Goal: Participate in discussion: Engage in conversation with other users on a specific topic

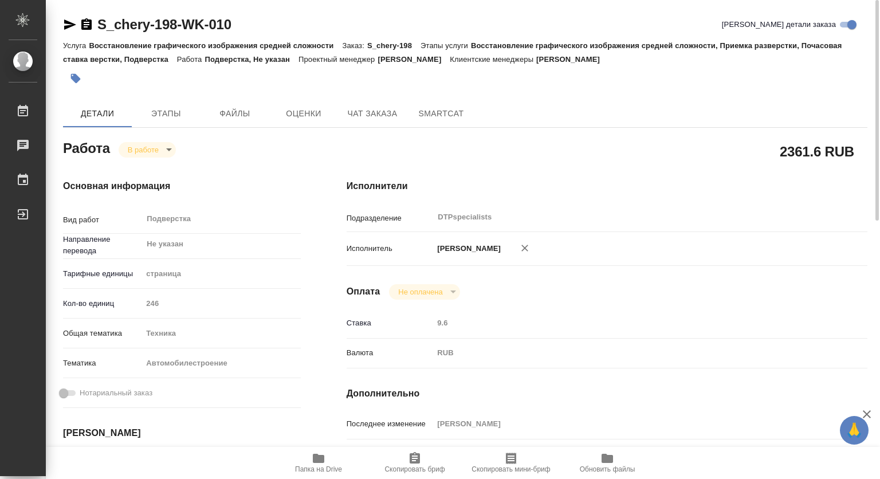
click at [327, 463] on span "Папка на Drive" at bounding box center [318, 462] width 82 height 22
click at [373, 118] on span "Чат заказа" at bounding box center [372, 114] width 55 height 14
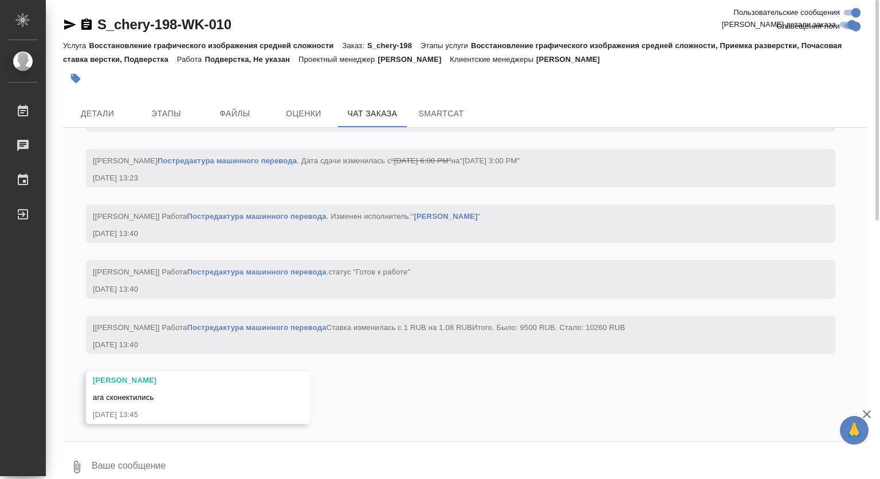
scroll to position [14656, 0]
click at [105, 112] on span "Детали" at bounding box center [97, 114] width 55 height 14
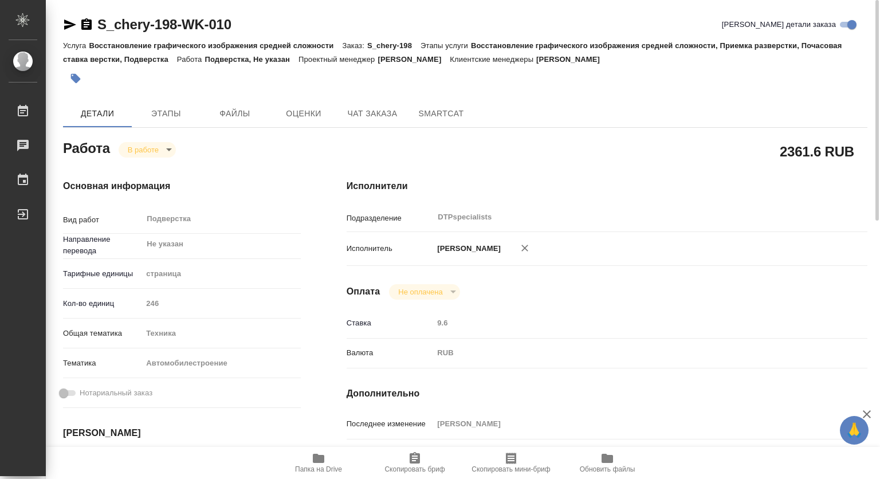
type textarea "x"
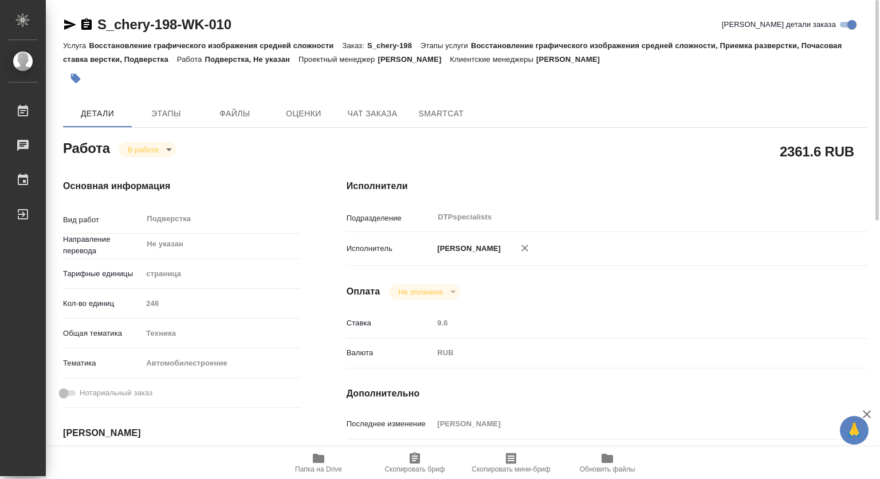
click at [487, 422] on div "Исполнители Подразделение DTPspecialists ​ Исполнитель [PERSON_NAME] Оплата Не …" at bounding box center [607, 400] width 567 height 489
click at [376, 108] on span "Чат заказа" at bounding box center [372, 114] width 55 height 14
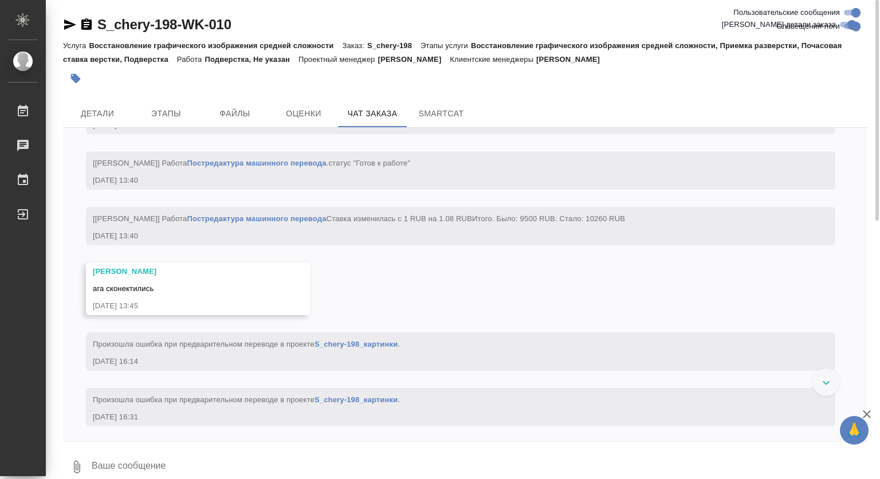
scroll to position [14767, 0]
click at [97, 110] on span "Детали" at bounding box center [97, 114] width 55 height 14
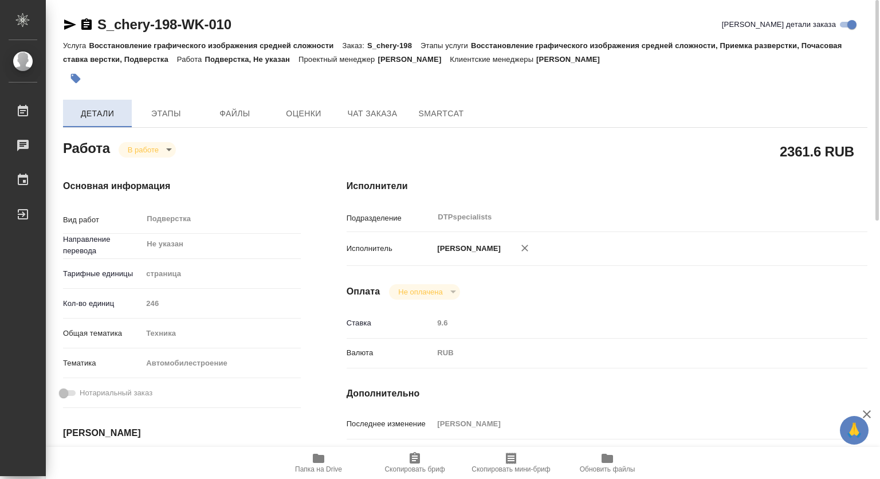
type textarea "x"
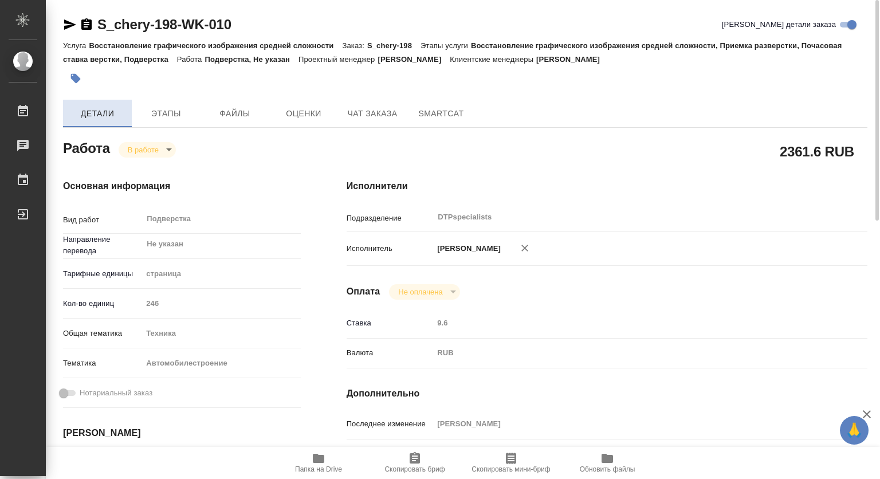
type textarea "x"
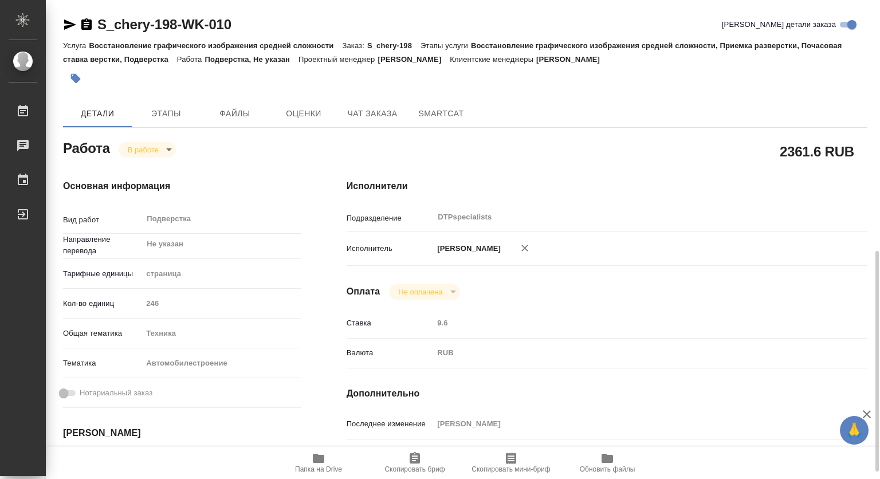
scroll to position [172, 0]
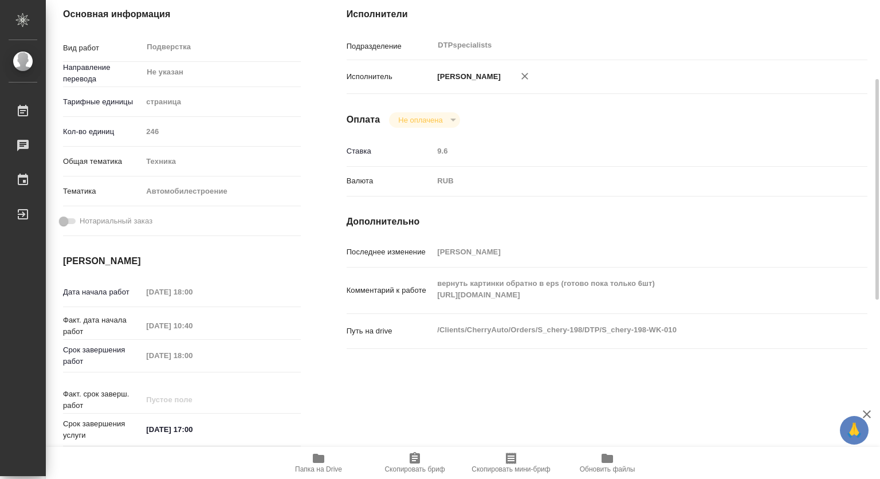
type textarea "x"
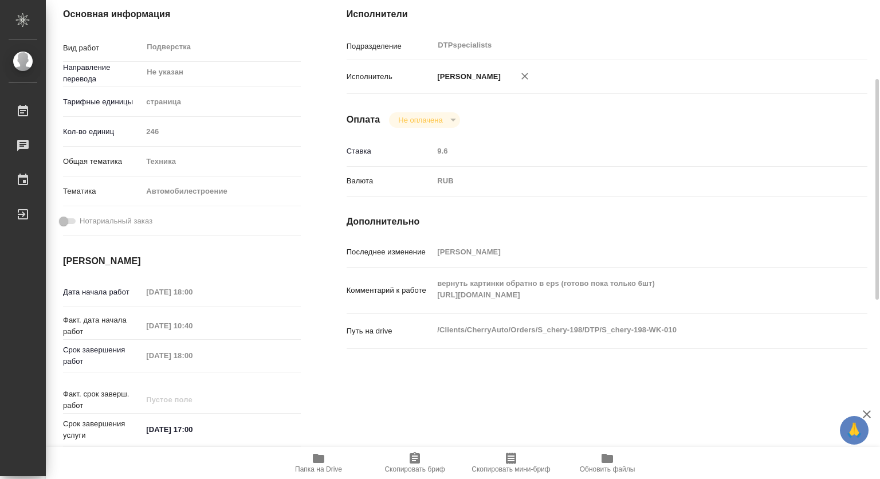
scroll to position [0, 0]
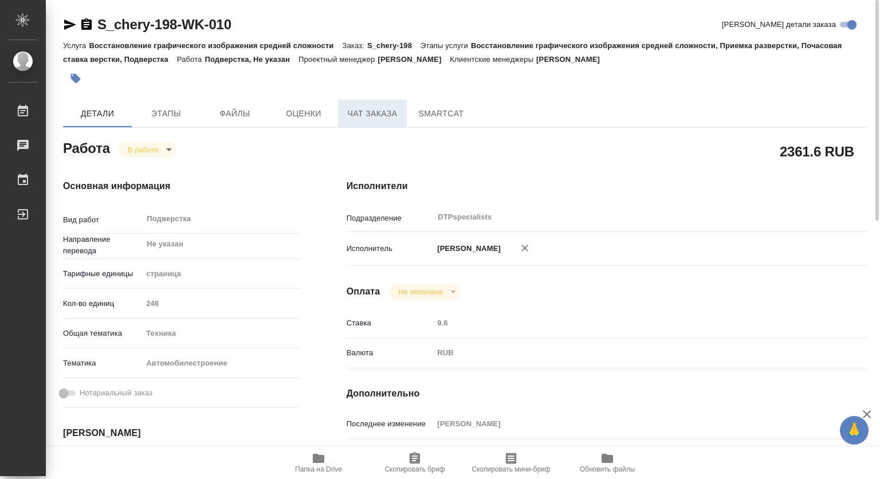
click at [374, 108] on span "Чат заказа" at bounding box center [372, 114] width 55 height 14
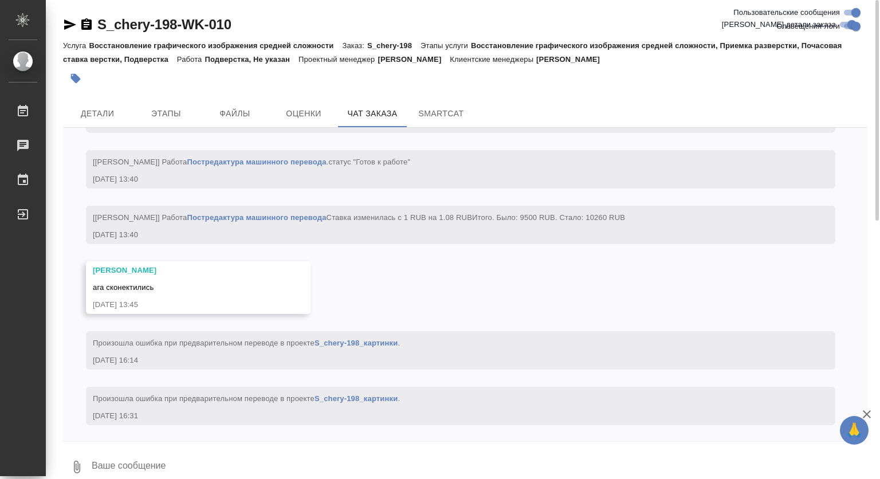
scroll to position [14767, 0]
click at [89, 115] on span "Детали" at bounding box center [97, 114] width 55 height 14
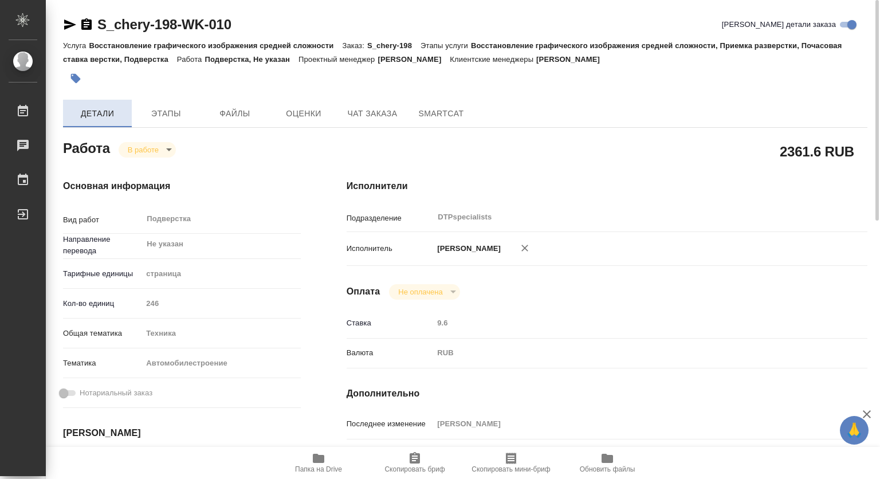
type textarea "x"
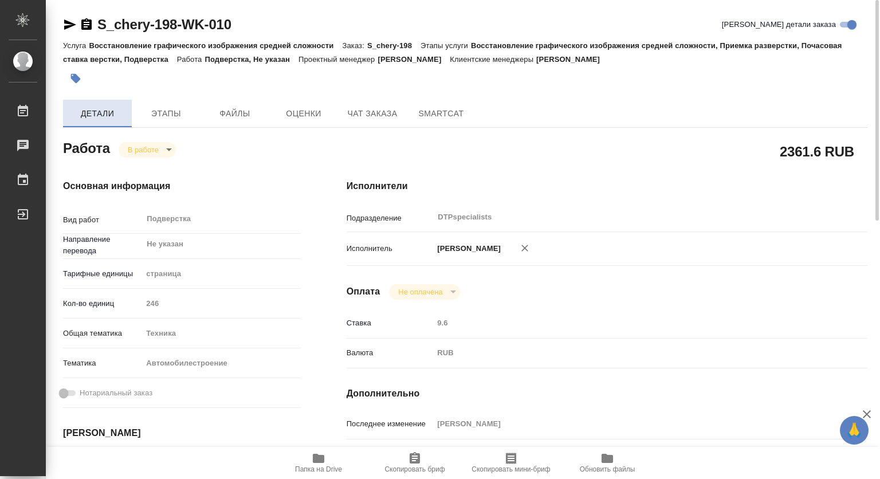
type textarea "x"
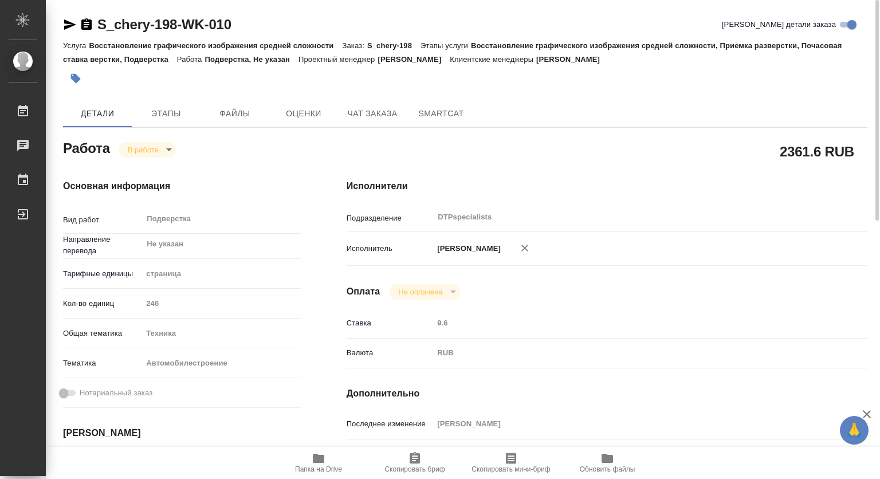
type textarea "x"
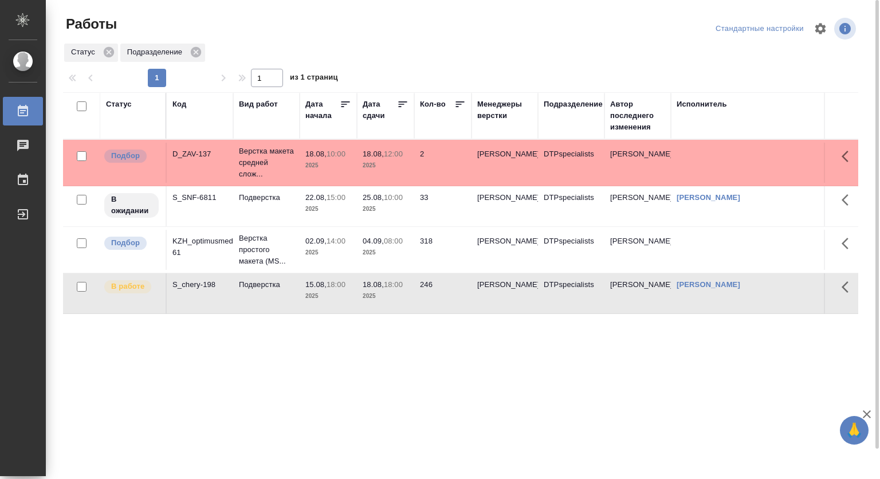
click at [224, 396] on div "Статус Код Вид работ Дата начала Дата сдачи Кол-во Менеджеры верстки Подразделе…" at bounding box center [460, 298] width 795 height 412
